Goal: Information Seeking & Learning: Learn about a topic

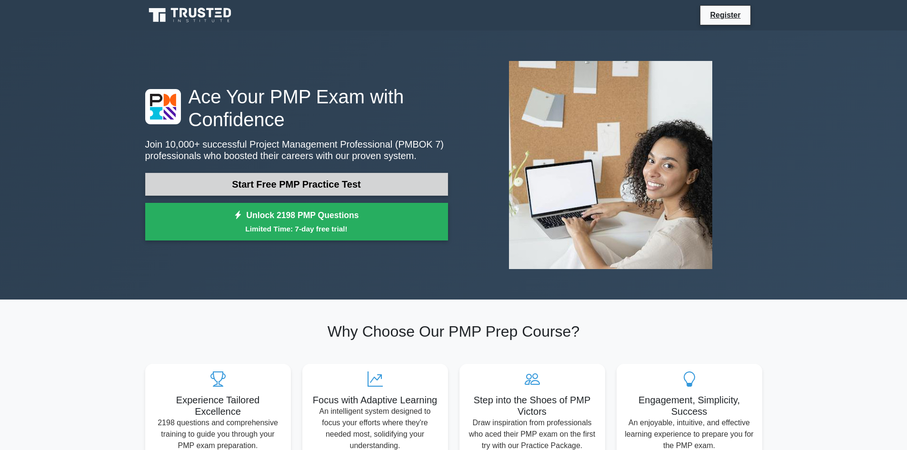
click at [251, 179] on link "Start Free PMP Practice Test" at bounding box center [296, 184] width 303 height 23
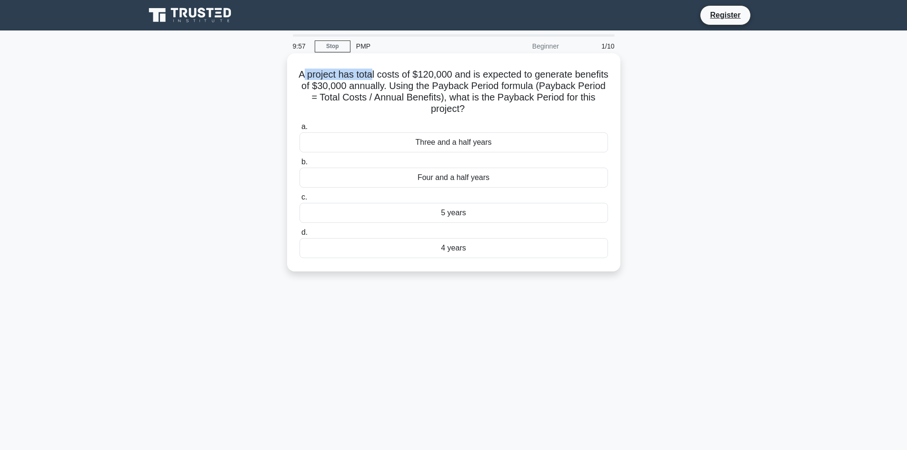
drag, startPoint x: 322, startPoint y: 74, endPoint x: 389, endPoint y: 77, distance: 67.7
click at [389, 77] on h5 "A project has total costs of $120,000 and is expected to generate benefits of $…" at bounding box center [454, 92] width 310 height 47
click at [443, 249] on div "4 years" at bounding box center [453, 248] width 309 height 20
click at [299, 236] on input "d. 4 years" at bounding box center [299, 232] width 0 height 6
